Goal: Task Accomplishment & Management: Use online tool/utility

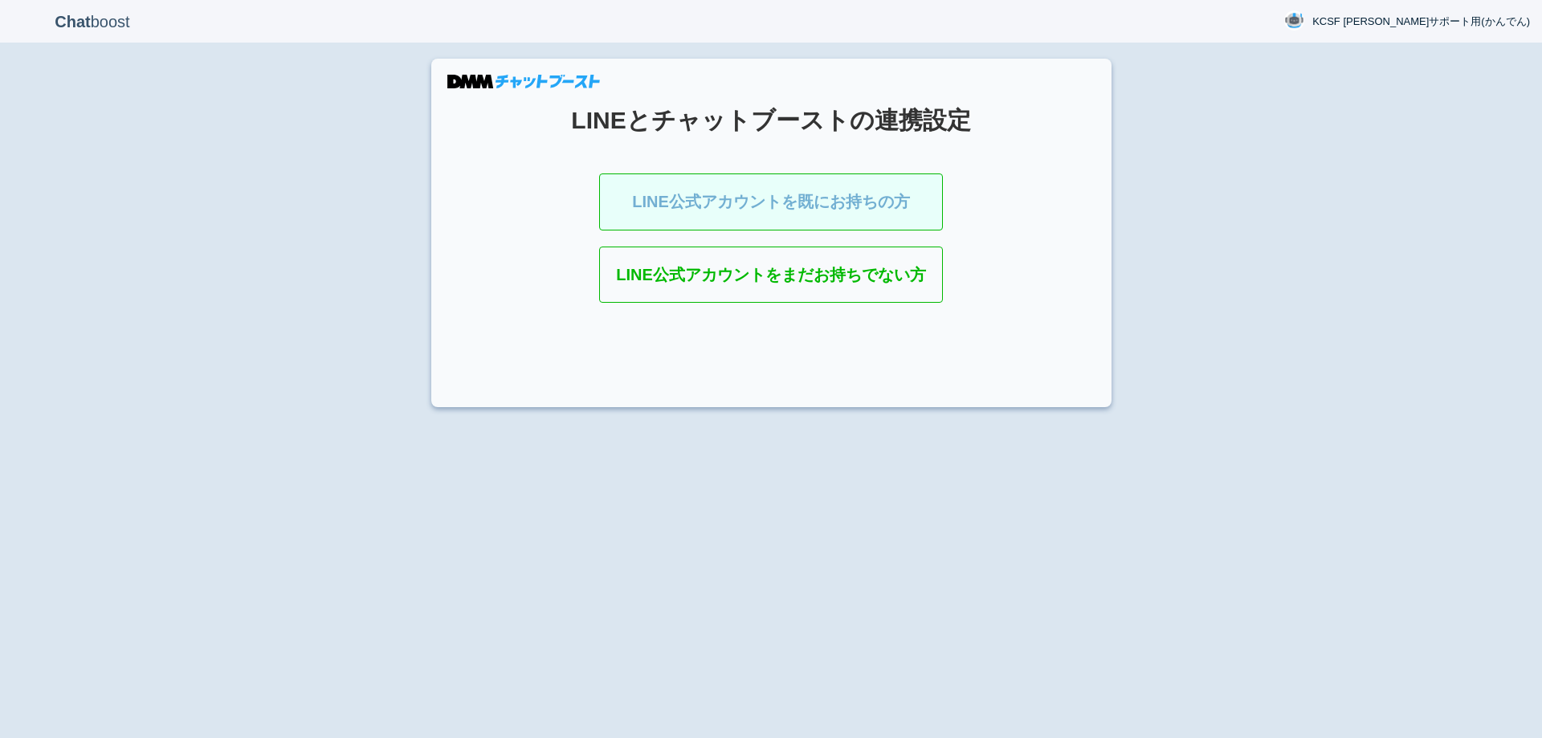
click at [768, 195] on link "LINE公式アカウントを既にお持ちの方" at bounding box center [771, 201] width 344 height 57
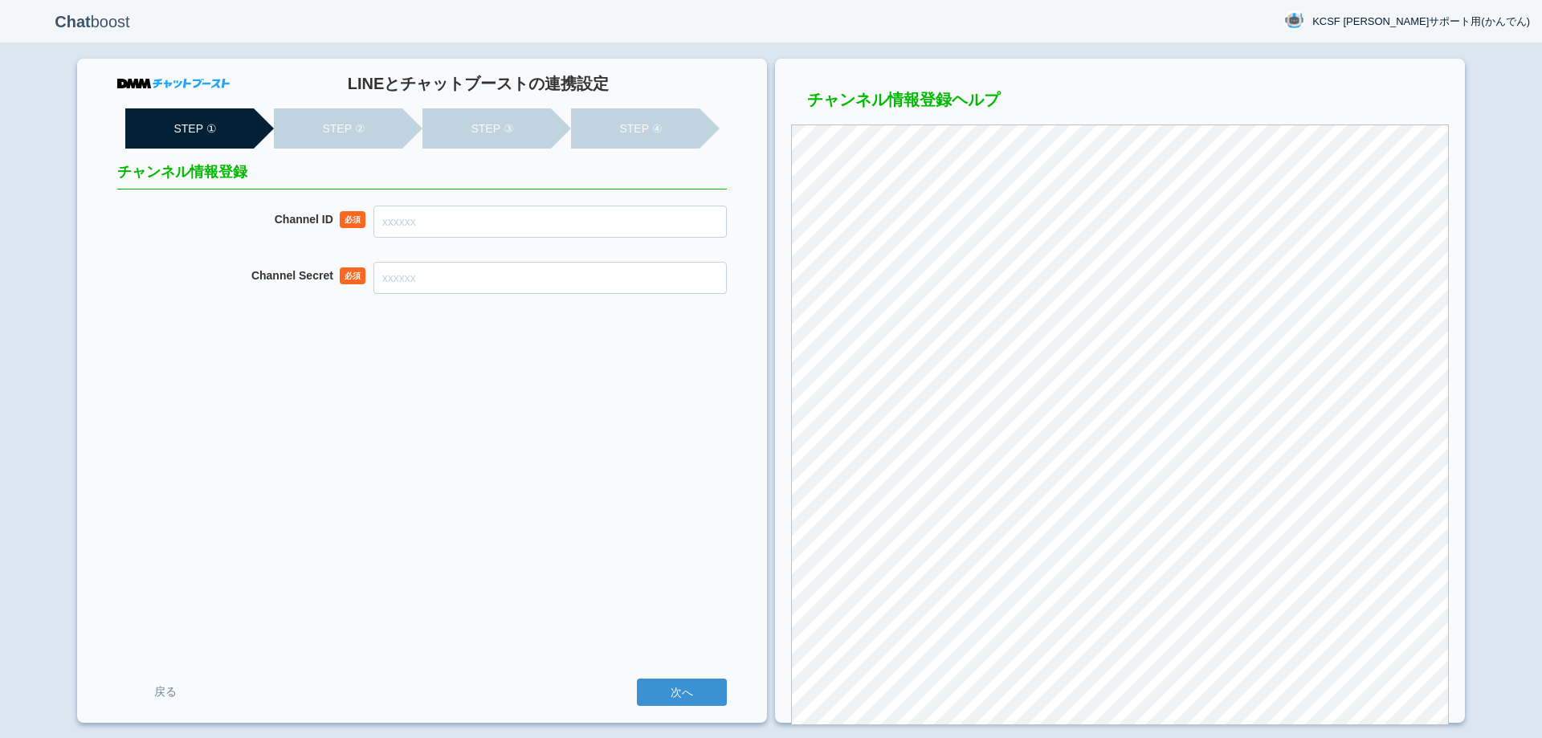
click at [450, 231] on input "Channel ID" at bounding box center [549, 222] width 353 height 32
paste input "2007910620"
type input "2007910620"
click at [507, 287] on input "Channel Secret" at bounding box center [549, 278] width 353 height 32
paste input "3a65c48b9882dc4b2b5fdd88af2b447f"
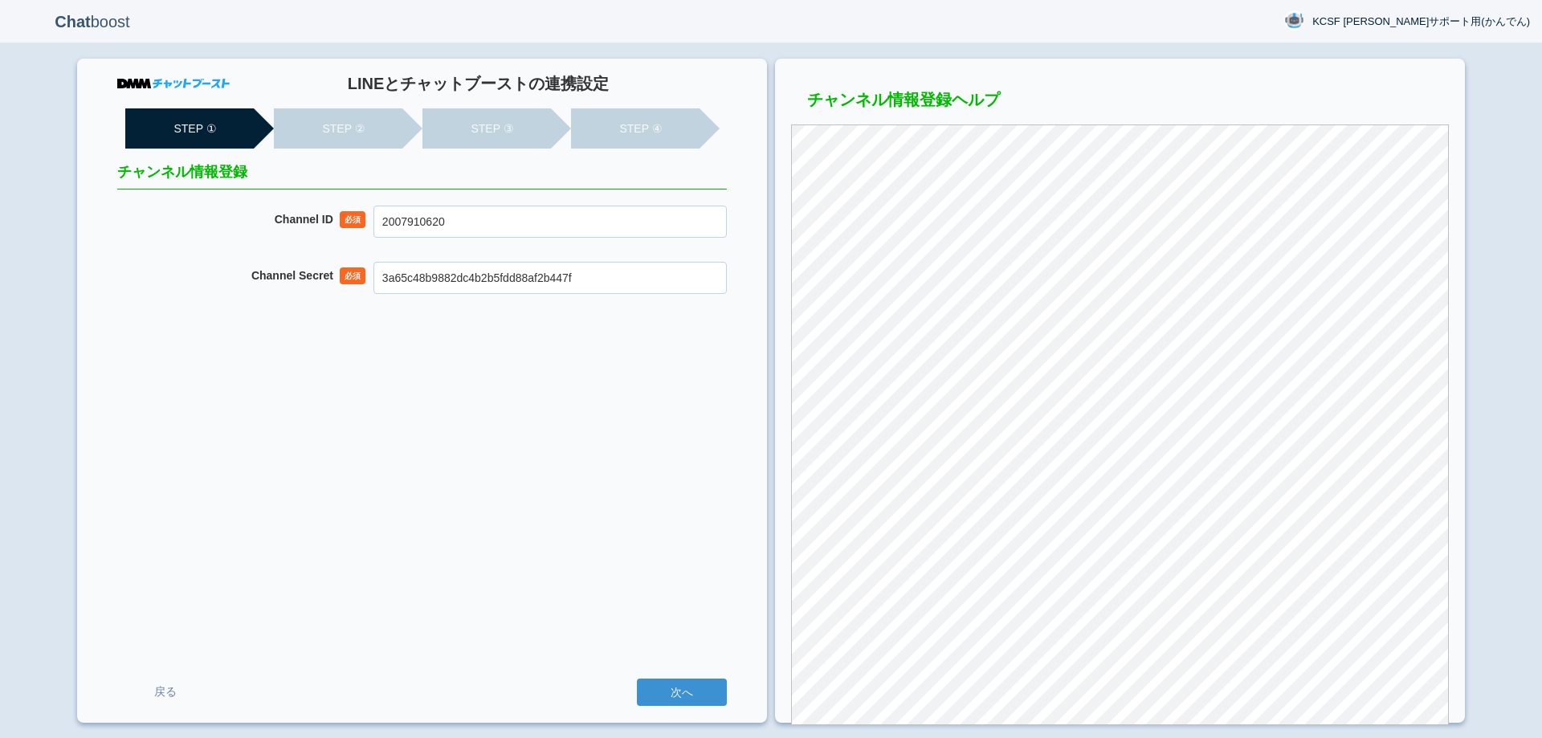
type input "3a65c48b9882dc4b2b5fdd88af2b447f"
drag, startPoint x: 536, startPoint y: 540, endPoint x: 617, endPoint y: 662, distance: 147.2
click at [536, 541] on div "LINEとチャットブーストの連携設定 STEP ① STEP ② STEP ③ STEP ④ チャンネル情報登録 Channel ID 必須 20079106…" at bounding box center [422, 391] width 690 height 664
drag, startPoint x: 676, startPoint y: 698, endPoint x: 677, endPoint y: 502, distance: 195.9
click at [676, 697] on input "次へ" at bounding box center [682, 692] width 90 height 27
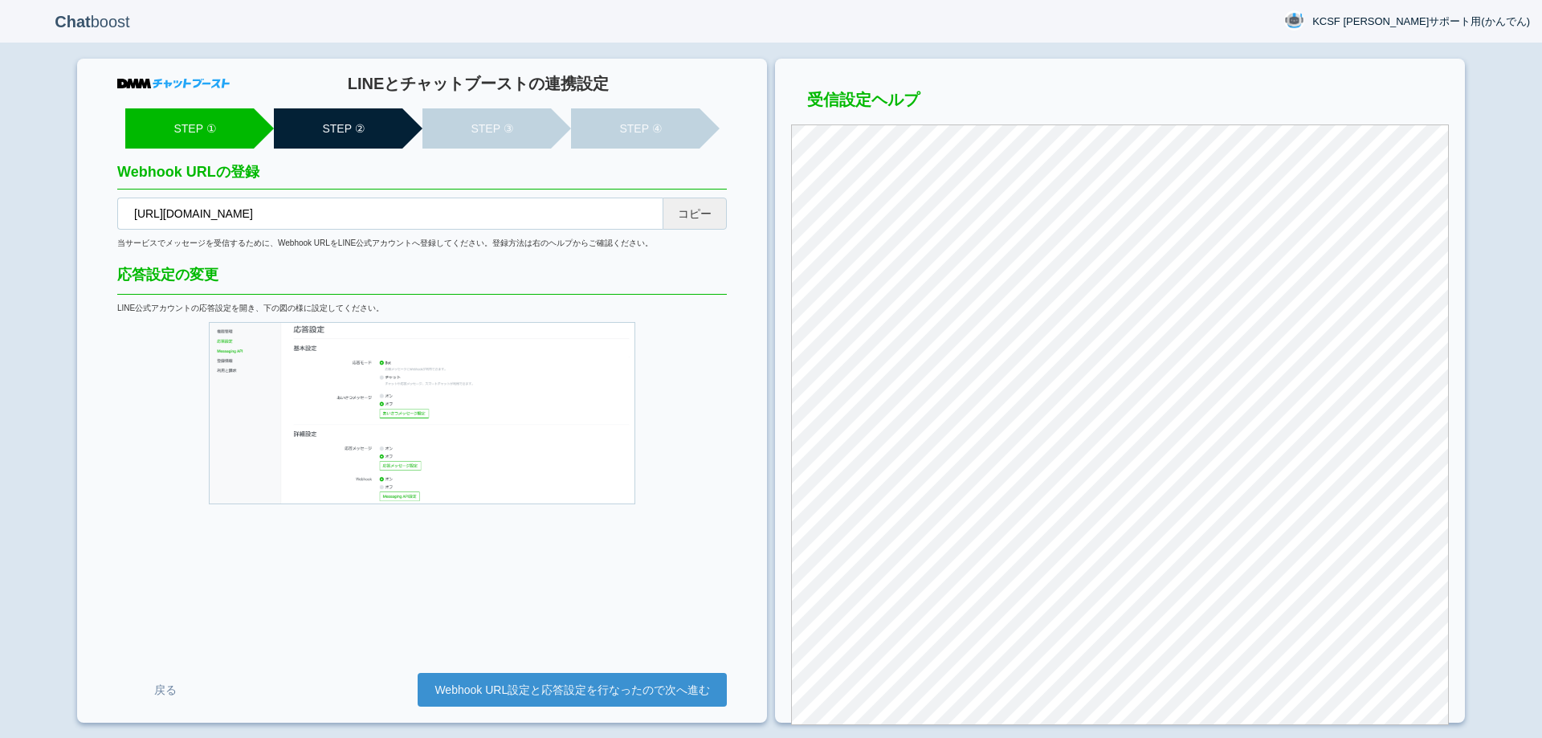
click at [686, 221] on button "コピー" at bounding box center [694, 214] width 64 height 32
click at [638, 691] on link "Webhook URL設定と応答設定を行なったので次へ進む" at bounding box center [572, 690] width 309 height 34
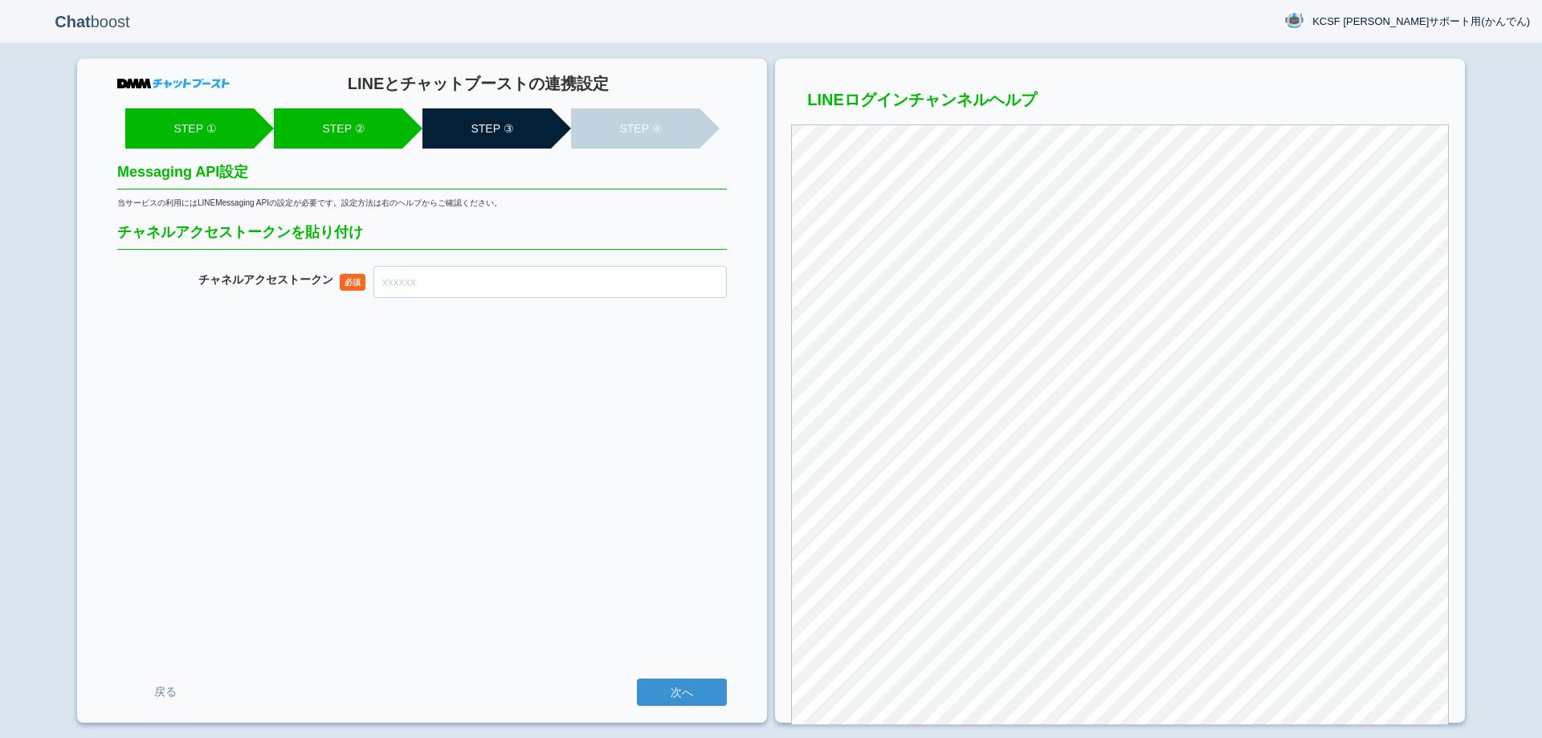
click at [540, 285] on input "チャネル アクセストークン" at bounding box center [549, 282] width 353 height 32
paste input "c2VLtVEIAcTZEAhdUN/3ZB9BoYTR7CV1YHH7Fgd1yIQE3gas3QkivvhYauTjlArkbUdZ6hxnBIzczBv…"
type input "c2VLtVEIAcTZEAhdUN/3ZB9BoYTR7CV1YHH7Fgd1yIQE3gas3QkivvhYauTjlArkbUdZ6hxnBIzczBv…"
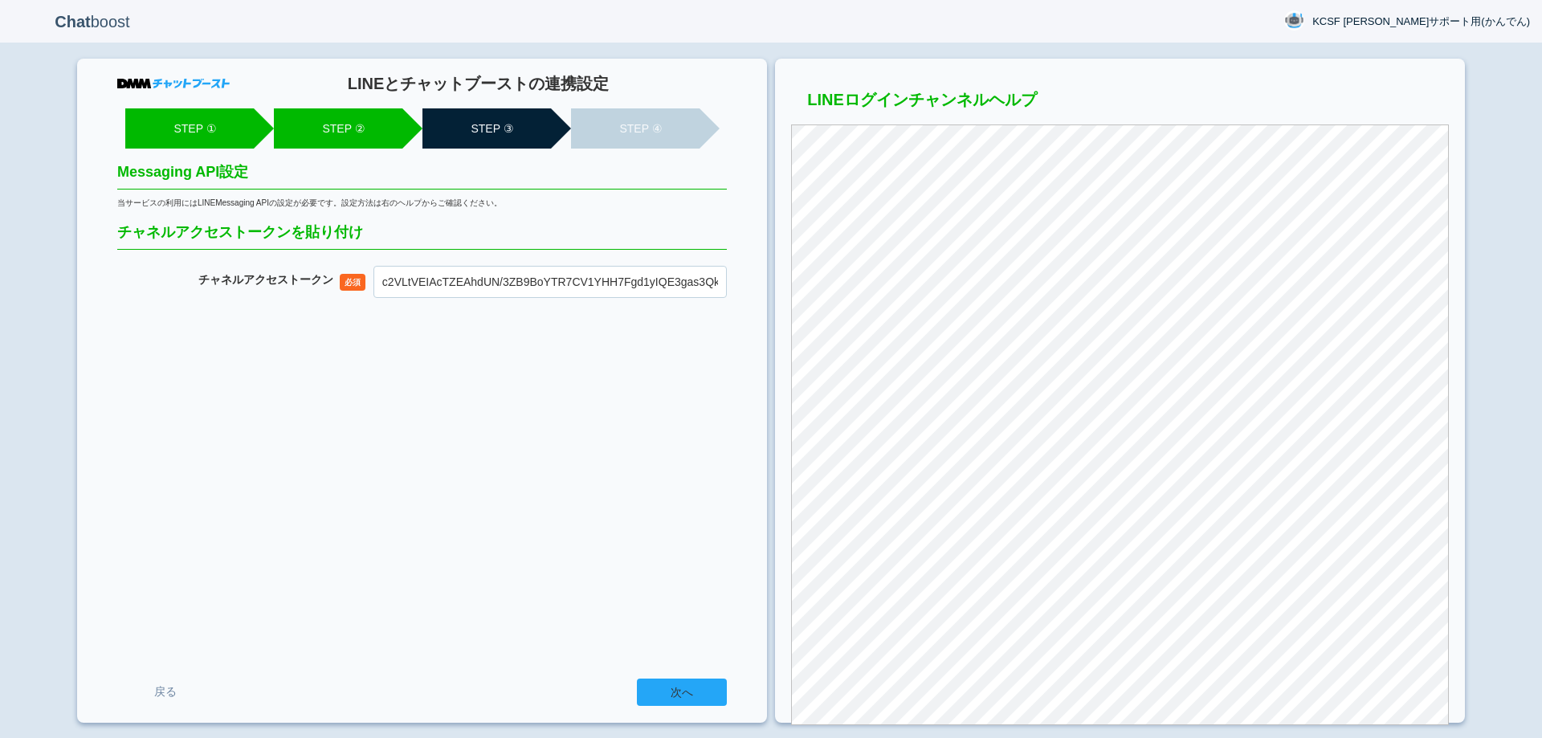
click at [693, 693] on input "次へ" at bounding box center [682, 692] width 90 height 27
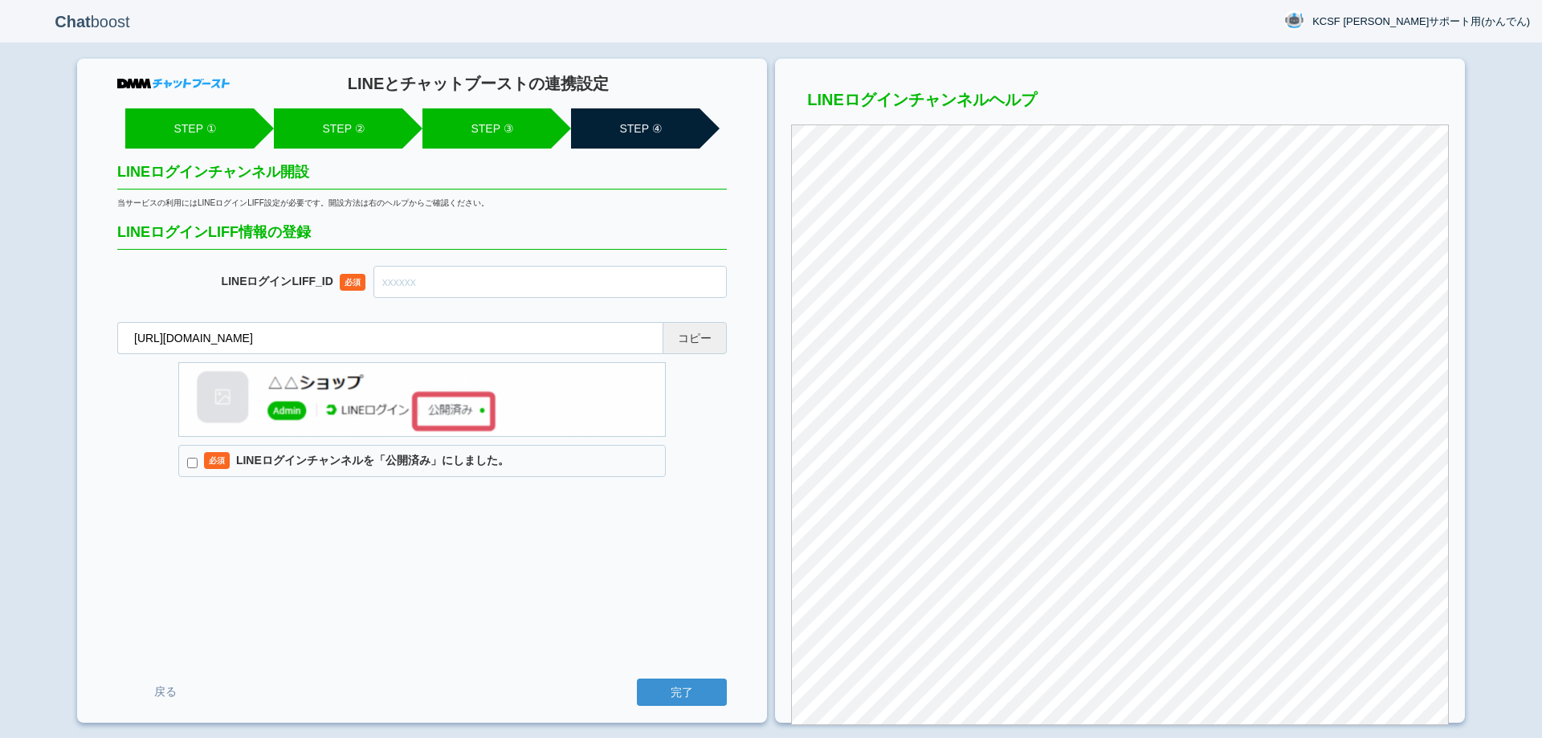
click at [708, 331] on button "コピー" at bounding box center [694, 338] width 64 height 32
click at [438, 279] on input "text" at bounding box center [549, 282] width 353 height 32
paste input "2007910631-lzraRXeV"
type input "2007910631-lzraRXeV"
drag, startPoint x: 339, startPoint y: 522, endPoint x: 254, endPoint y: 481, distance: 94.5
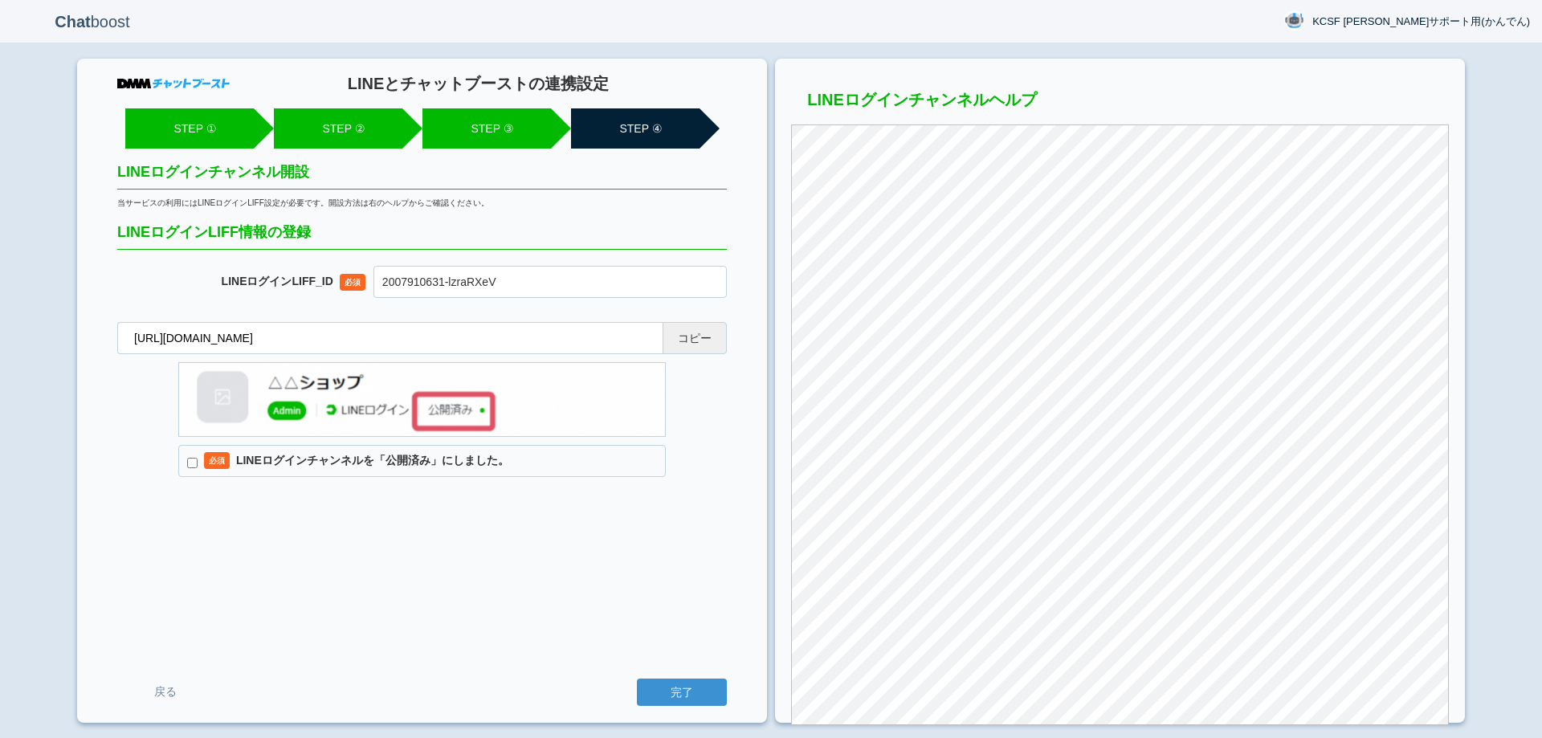
click at [337, 520] on div "LINEとチャットブーストの連携設定 STEP ① STEP ② STEP ③ STEP ④ LINEログインチャンネル開設 当サービスの利用にはLINEログ…" at bounding box center [422, 391] width 690 height 664
click at [197, 461] on input "必須 LINEログインチャンネルを「公開済み」にしました。" at bounding box center [192, 463] width 10 height 10
checkbox input "true"
click at [342, 541] on div "LINEとチャットブーストの連携設定 STEP ① STEP ② STEP ③ STEP ④ LINEログインチャンネル開設 当サービスの利用にはLINEログ…" at bounding box center [422, 391] width 690 height 664
click at [696, 696] on input "完了" at bounding box center [682, 692] width 90 height 27
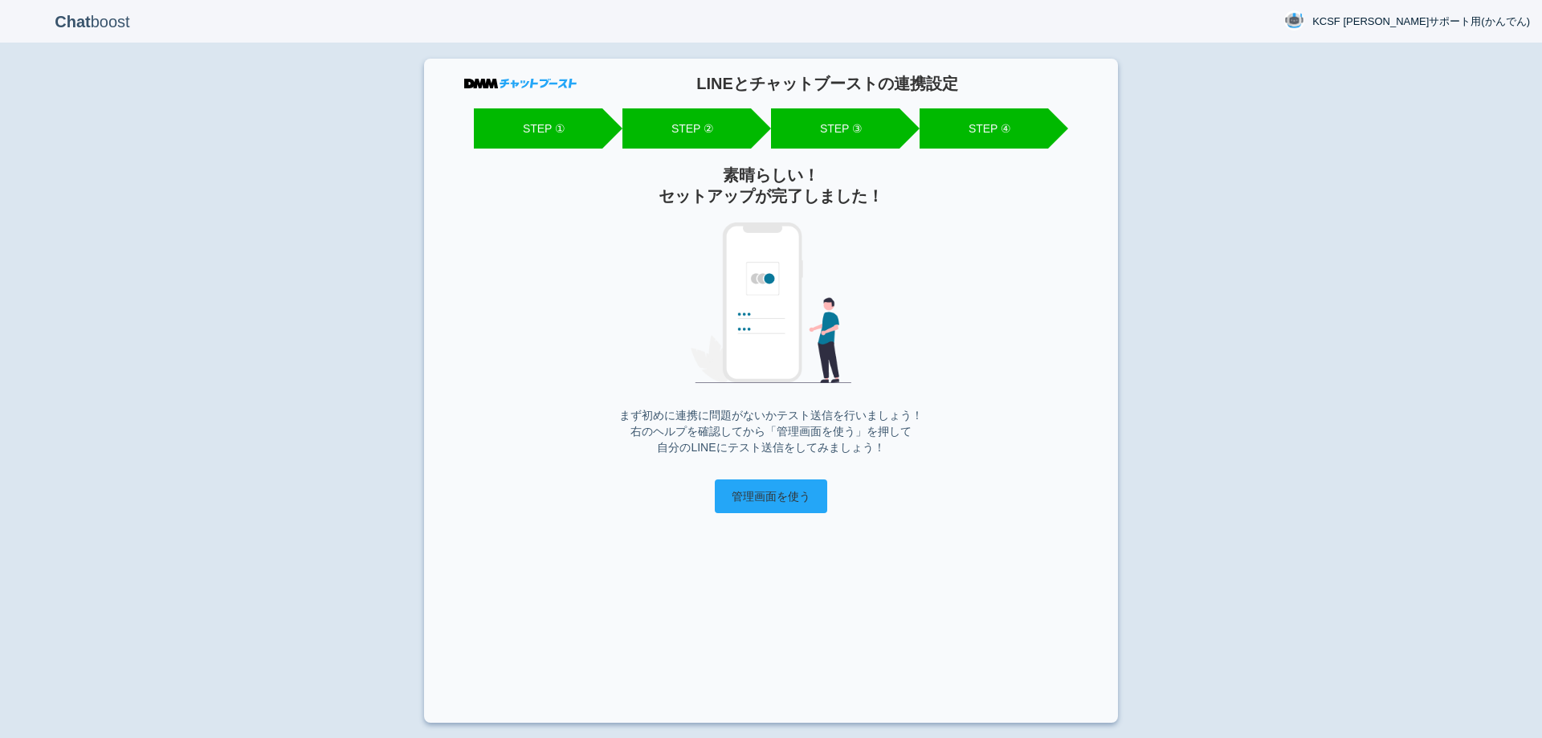
click at [780, 500] on input "管理画面を使う" at bounding box center [771, 496] width 112 height 34
